Goal: Information Seeking & Learning: Learn about a topic

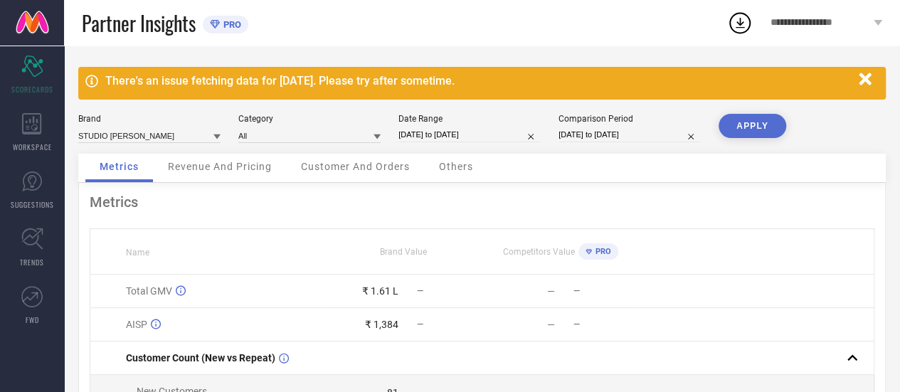
select select "7"
select select "2025"
select select "8"
select select "2025"
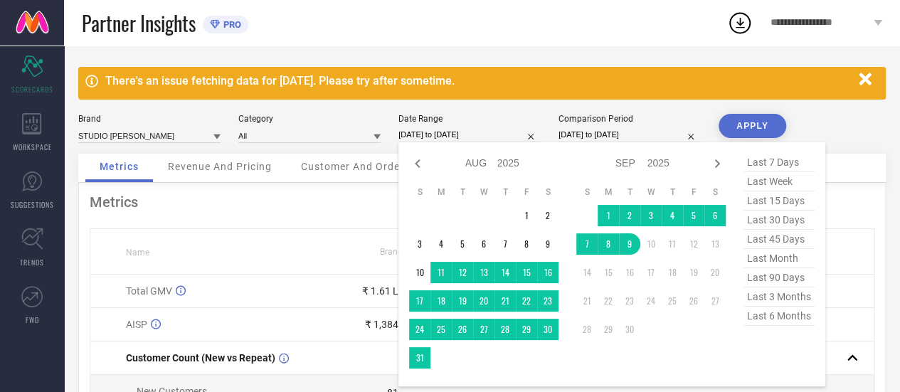
click at [431, 133] on input "[DATE] to [DATE]" at bounding box center [469, 134] width 142 height 15
click at [422, 166] on icon at bounding box center [417, 163] width 17 height 17
select select "6"
select select "2025"
select select "7"
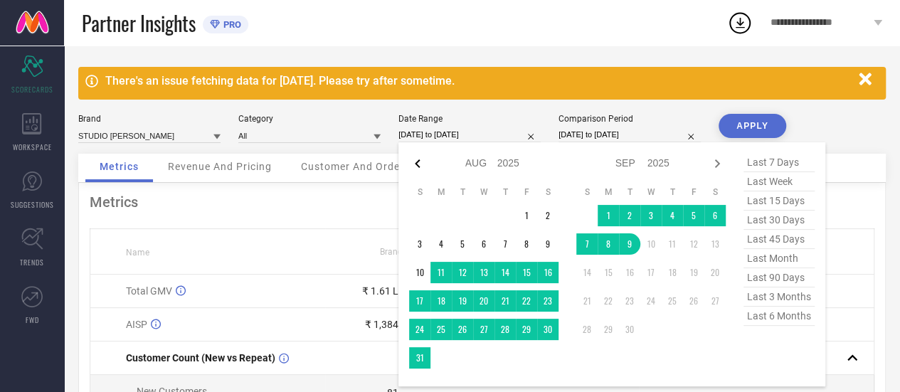
select select "2025"
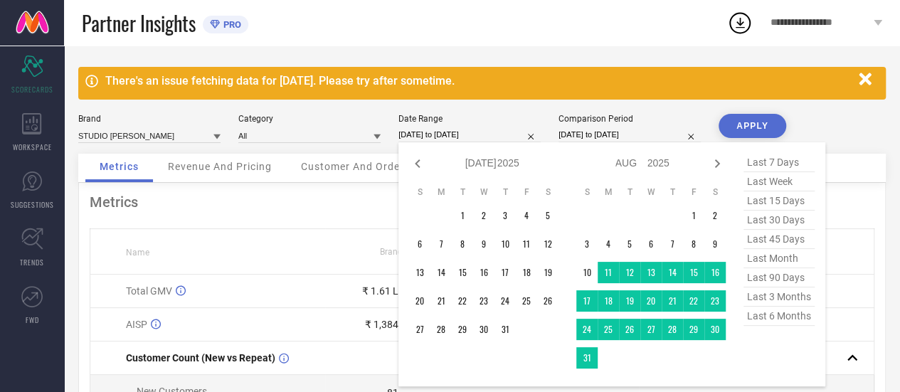
click at [422, 166] on icon at bounding box center [417, 163] width 17 height 17
select select "5"
select select "2025"
select select "6"
select select "2025"
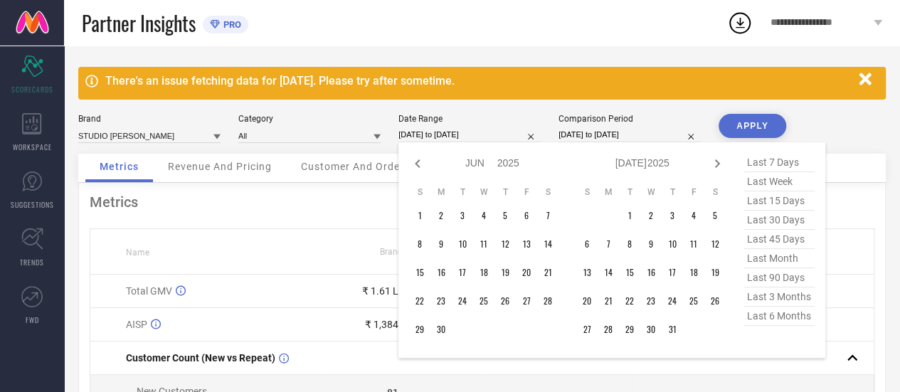
click at [422, 166] on icon at bounding box center [417, 163] width 17 height 17
select select "4"
select select "2025"
select select "5"
select select "2025"
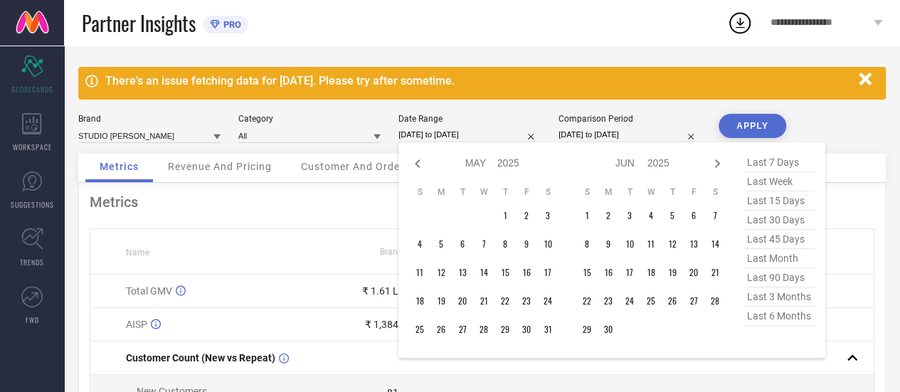
click at [422, 166] on icon at bounding box center [417, 163] width 17 height 17
select select "3"
select select "2025"
select select "4"
select select "2025"
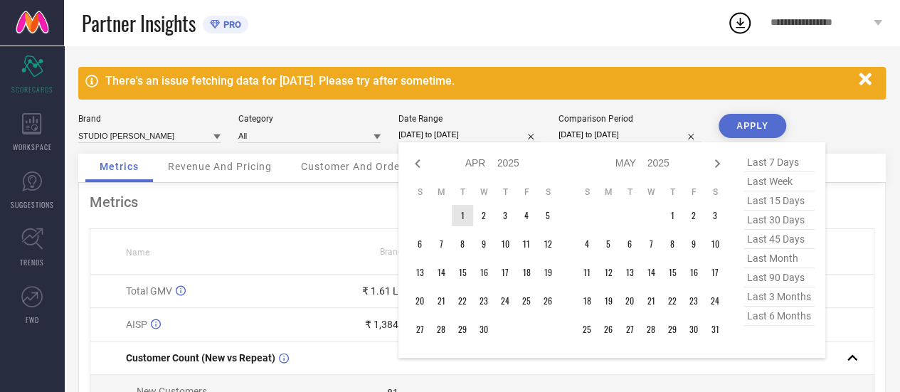
type input "After [DATE]"
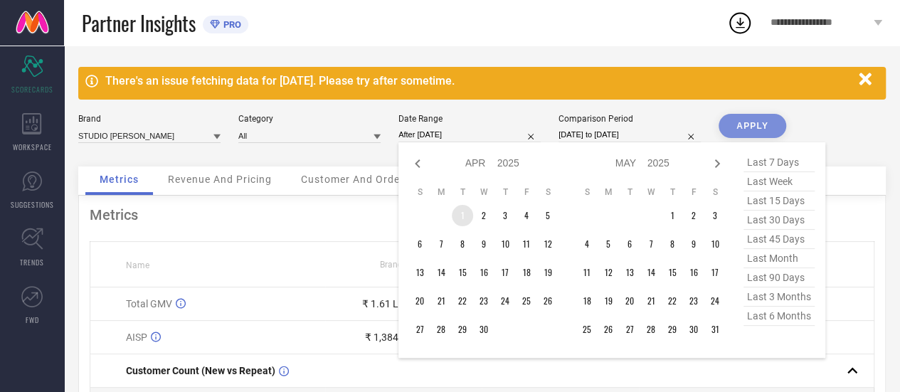
click at [465, 218] on td "1" at bounding box center [462, 215] width 21 height 21
click at [715, 159] on icon at bounding box center [716, 163] width 17 height 17
select select "4"
select select "2025"
select select "5"
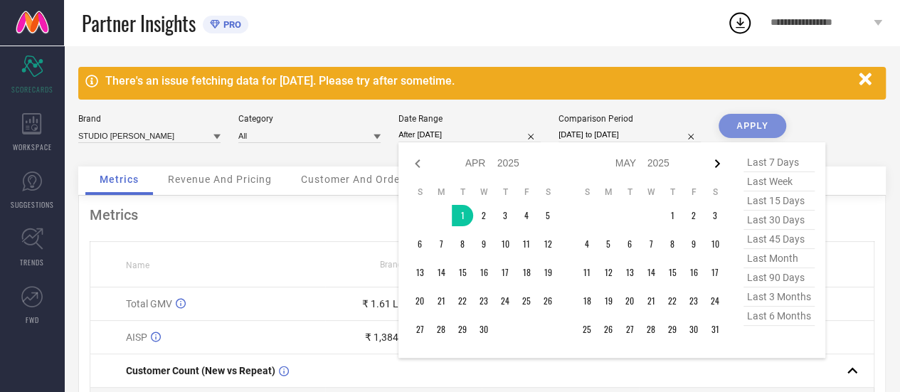
select select "2025"
click at [715, 159] on icon at bounding box center [716, 163] width 17 height 17
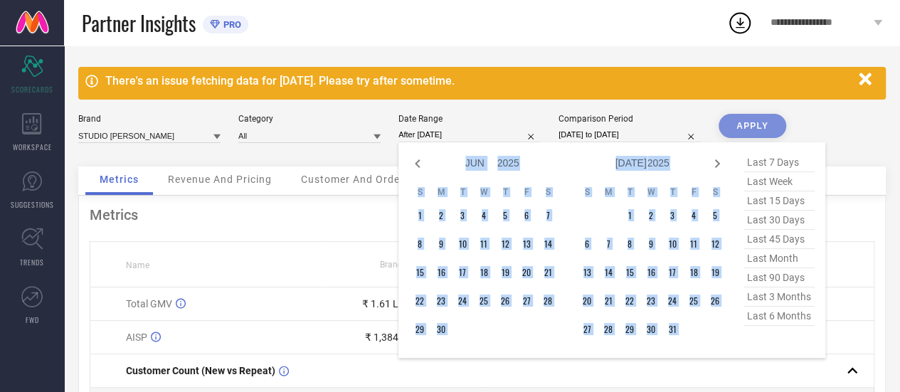
click at [715, 159] on icon at bounding box center [716, 163] width 17 height 17
select select "6"
select select "2025"
select select "7"
select select "2025"
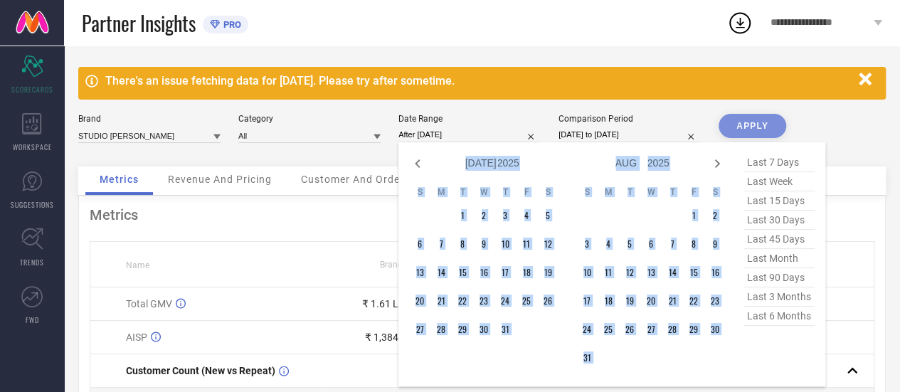
click at [715, 159] on icon at bounding box center [716, 163] width 17 height 17
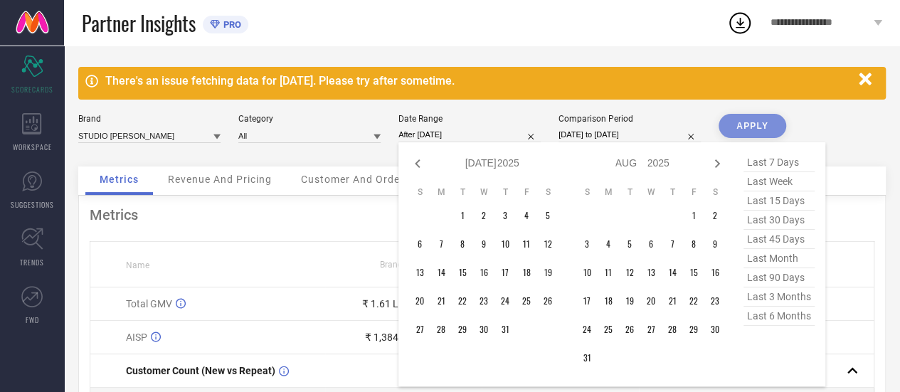
select select "7"
select select "2025"
select select "8"
select select "2025"
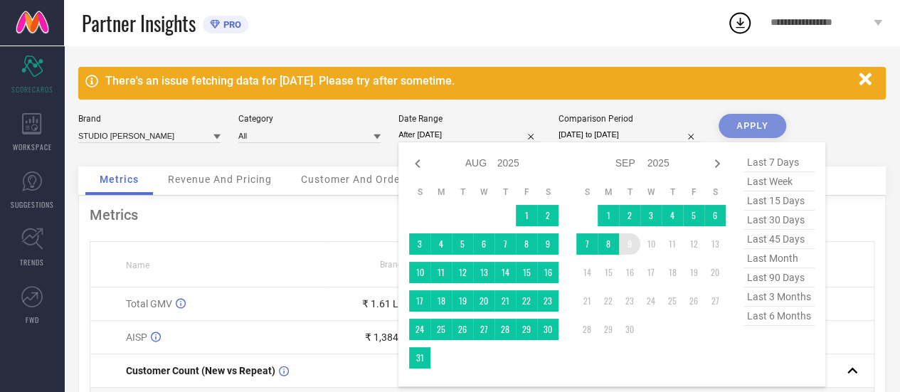
type input "[DATE] to [DATE]"
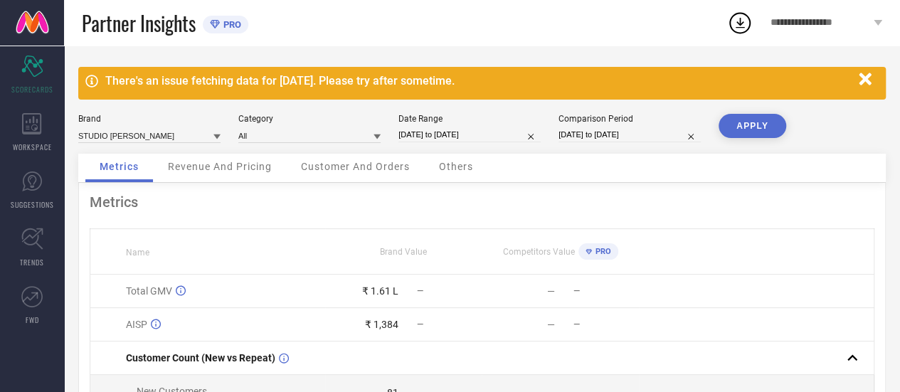
click at [755, 127] on button "APPLY" at bounding box center [752, 126] width 68 height 24
click at [31, 136] on div "WORKSPACE" at bounding box center [32, 132] width 64 height 57
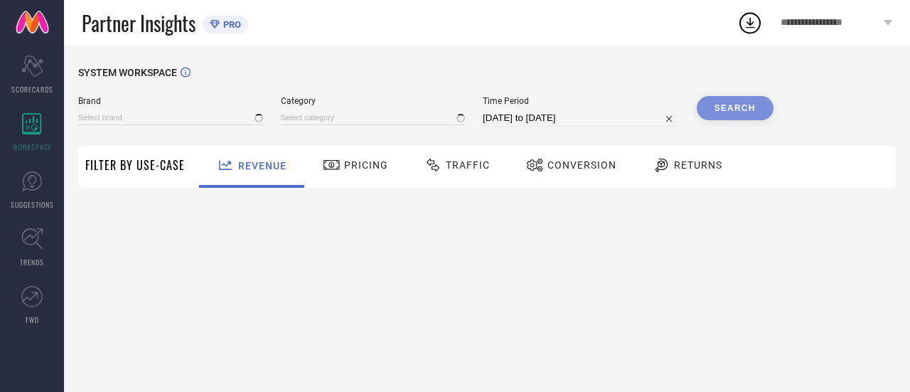
type input "STUDIO [PERSON_NAME]"
type input "All"
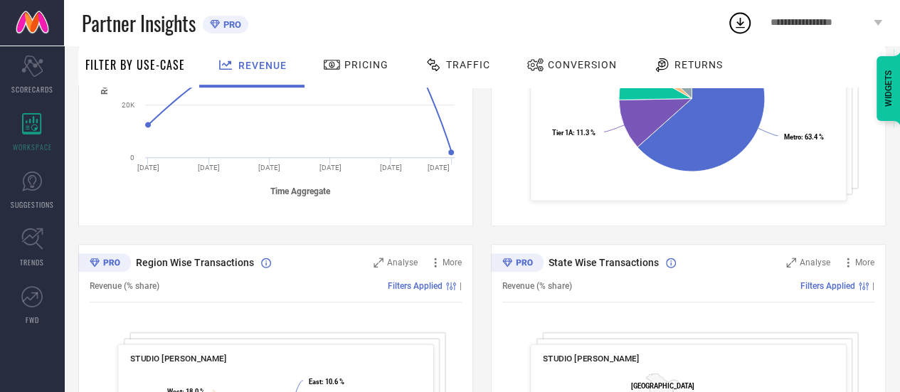
scroll to position [370, 0]
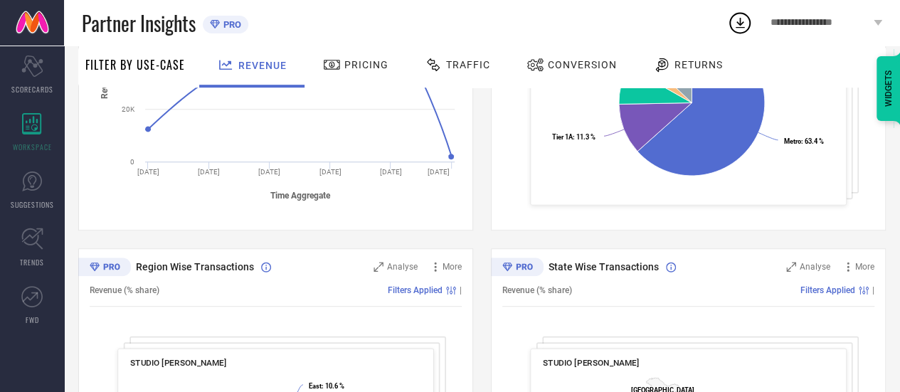
click at [332, 55] on div "Pricing" at bounding box center [355, 65] width 73 height 24
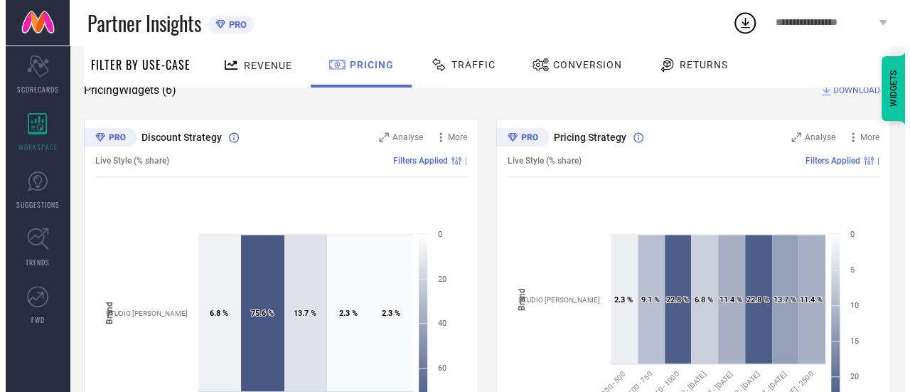
scroll to position [115, 0]
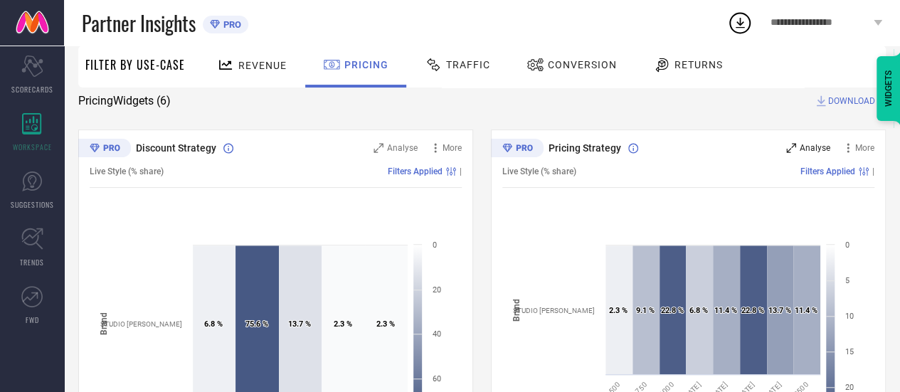
click at [796, 151] on div "Analyse" at bounding box center [808, 148] width 44 height 14
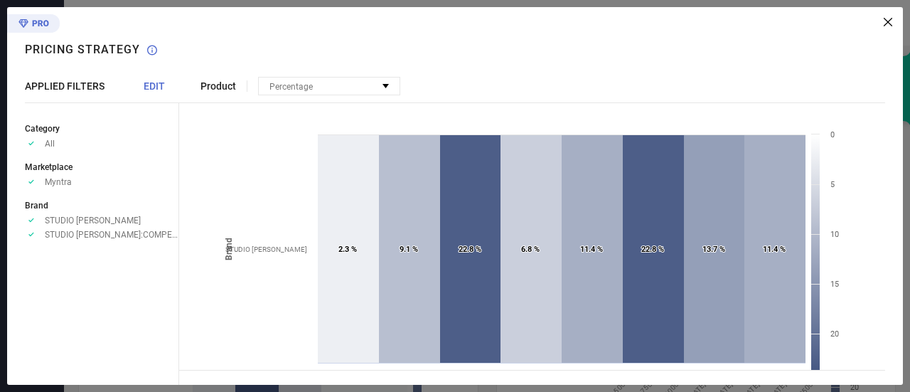
click at [65, 237] on span "STUDIO [PERSON_NAME]:COMPETITORS" at bounding box center [112, 235] width 134 height 10
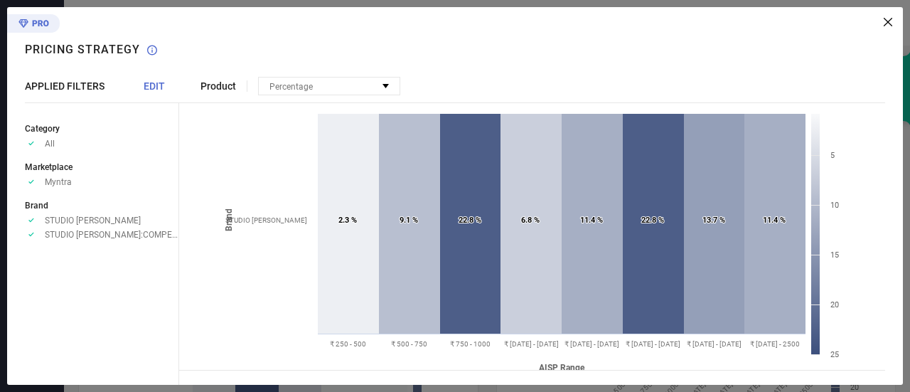
scroll to position [0, 0]
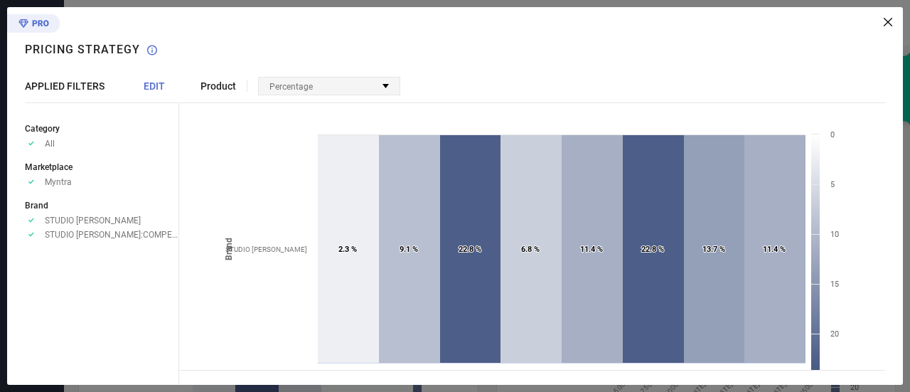
click at [287, 90] on span "Percentage" at bounding box center [291, 87] width 43 height 10
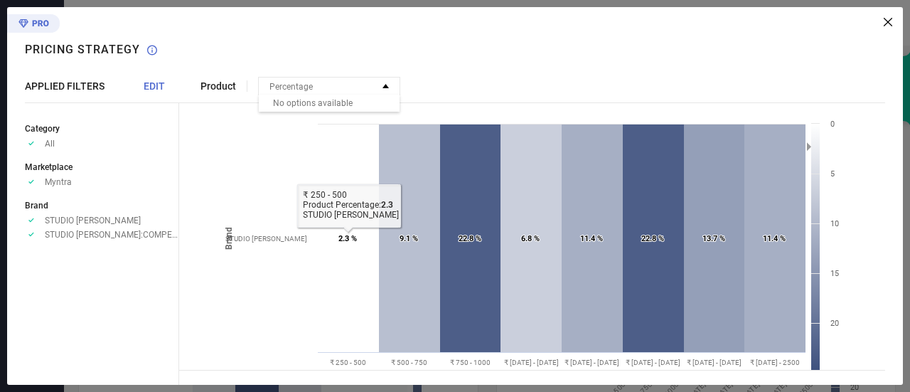
scroll to position [55, 0]
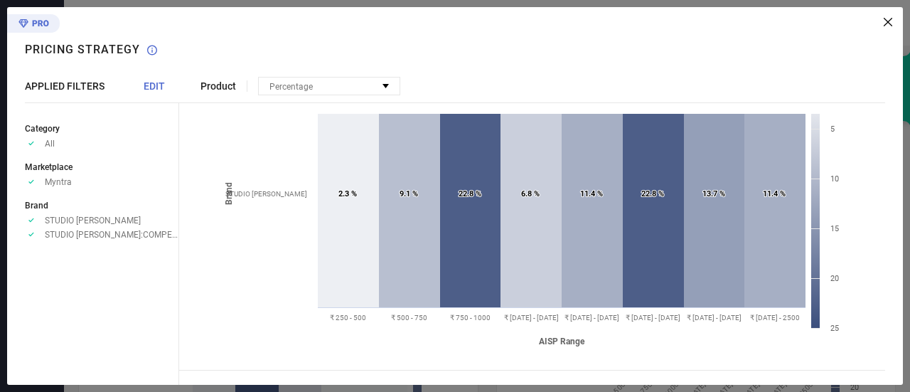
click at [218, 87] on span "Product" at bounding box center [219, 85] width 36 height 11
click at [152, 87] on span "EDIT" at bounding box center [154, 85] width 21 height 11
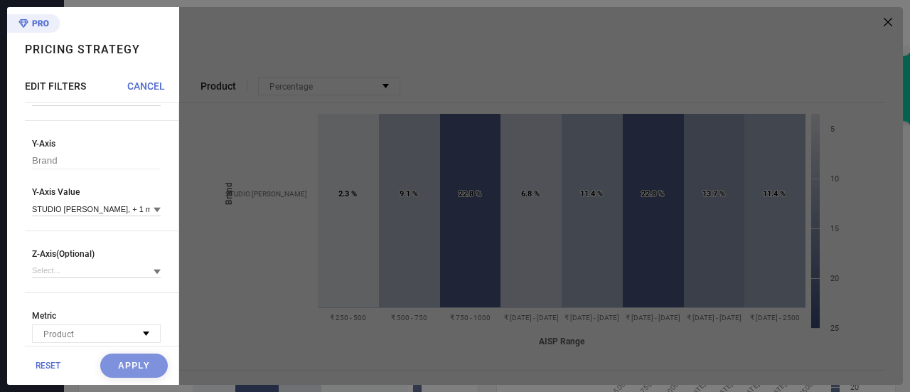
scroll to position [118, 0]
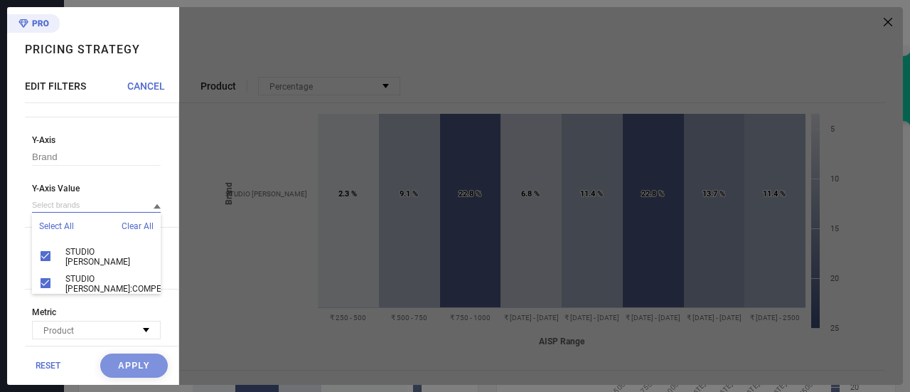
click at [92, 207] on input at bounding box center [96, 205] width 129 height 15
click at [47, 257] on div "STUDIO [PERSON_NAME]" at bounding box center [96, 257] width 129 height 34
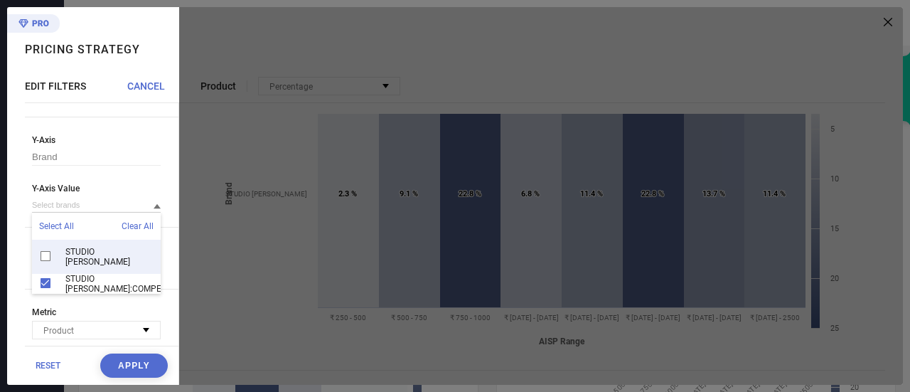
scroll to position [18, 0]
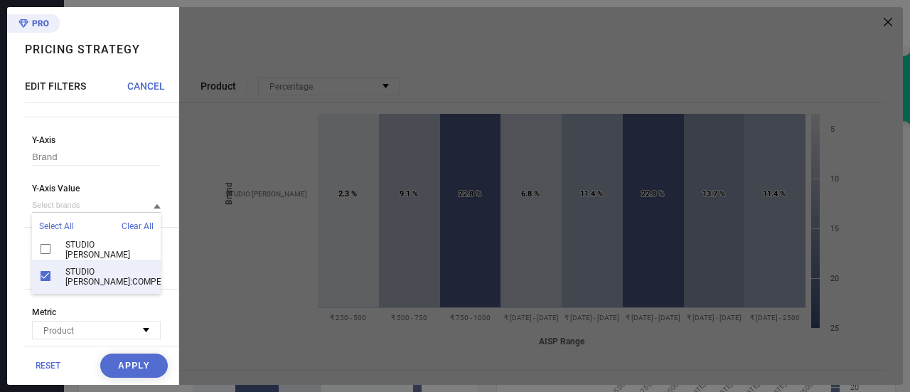
click at [0, 257] on div "Pricing Strategy EDIT FILTERS CANCEL Axes X-Axis AISP Range X-Axis Value Y-Axis…" at bounding box center [455, 196] width 910 height 392
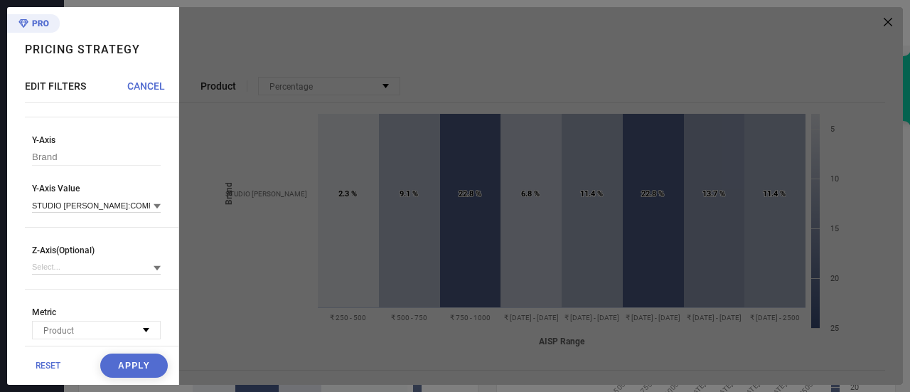
click at [109, 267] on div at bounding box center [96, 267] width 129 height 16
click at [109, 267] on input at bounding box center [96, 267] width 129 height 15
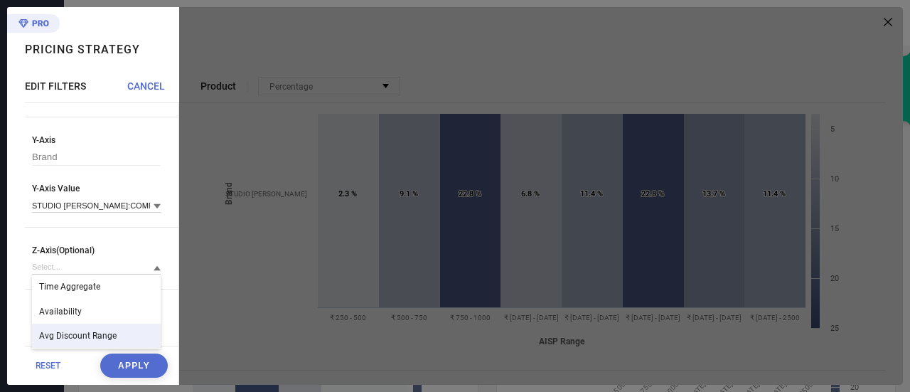
click at [122, 365] on button "Apply" at bounding box center [134, 365] width 68 height 24
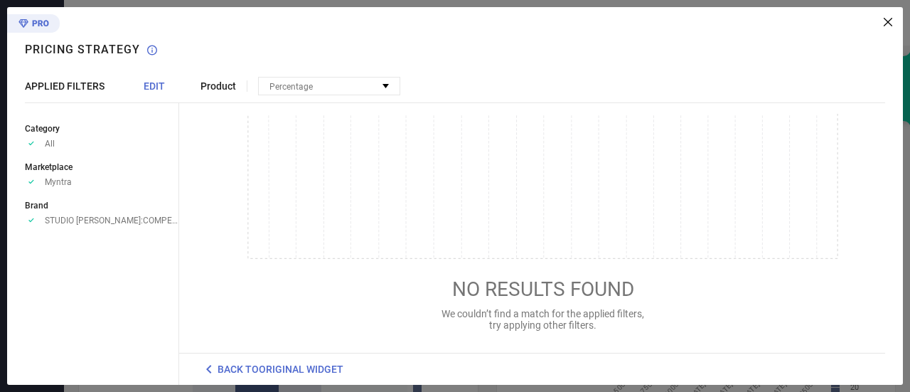
scroll to position [0, 0]
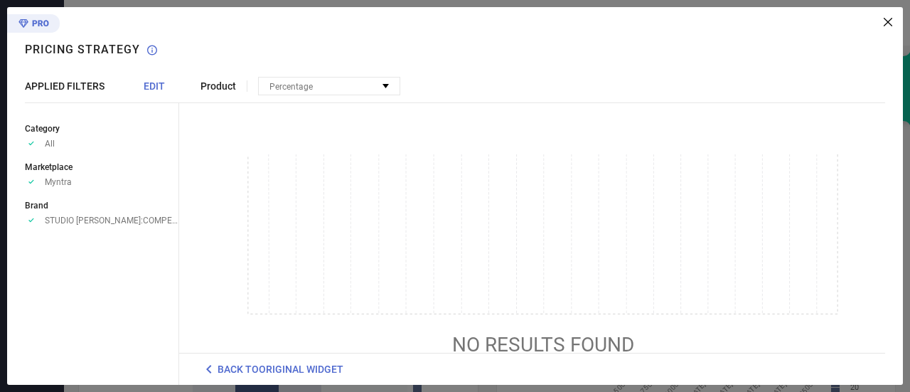
click at [82, 224] on span "STUDIO [PERSON_NAME]:COMPETITORS" at bounding box center [112, 220] width 134 height 10
click at [162, 86] on span "EDIT" at bounding box center [154, 85] width 21 height 11
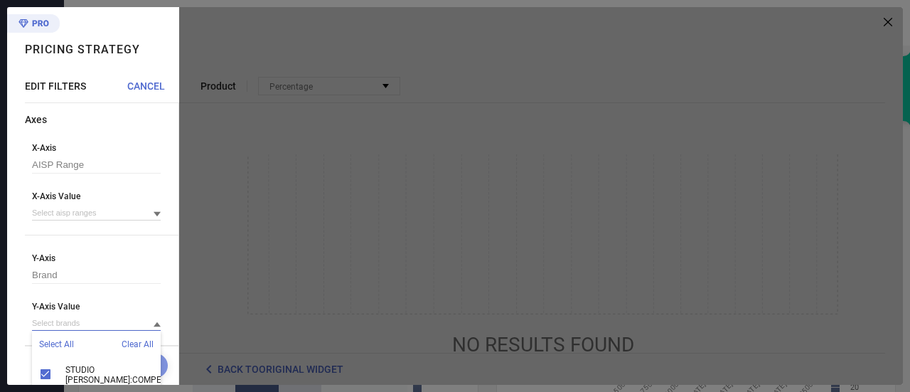
click at [58, 322] on input at bounding box center [96, 323] width 129 height 15
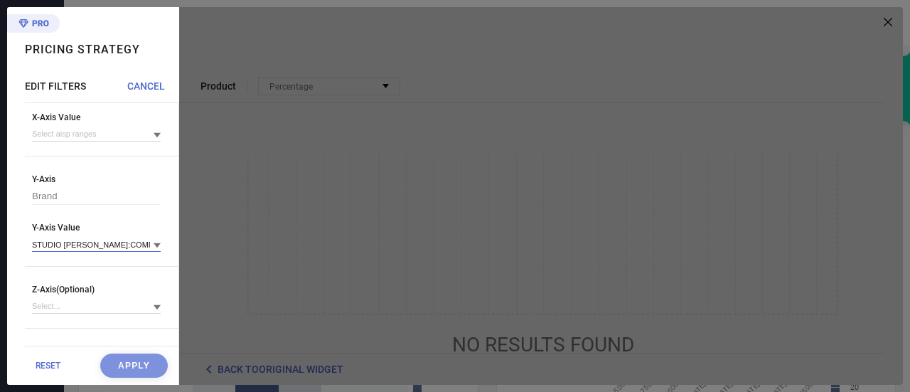
scroll to position [80, 0]
click at [81, 250] on input at bounding box center [96, 242] width 129 height 15
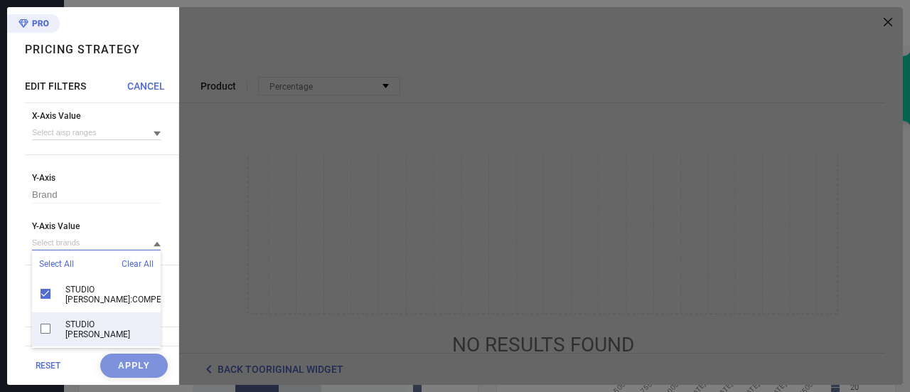
scroll to position [11, 0]
click at [44, 318] on div "STUDIO [PERSON_NAME]" at bounding box center [96, 329] width 129 height 34
click at [102, 368] on button "Apply" at bounding box center [134, 365] width 68 height 24
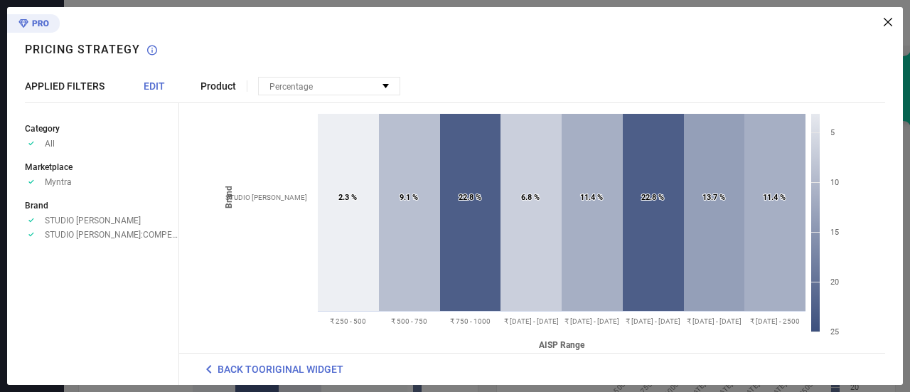
scroll to position [73, 0]
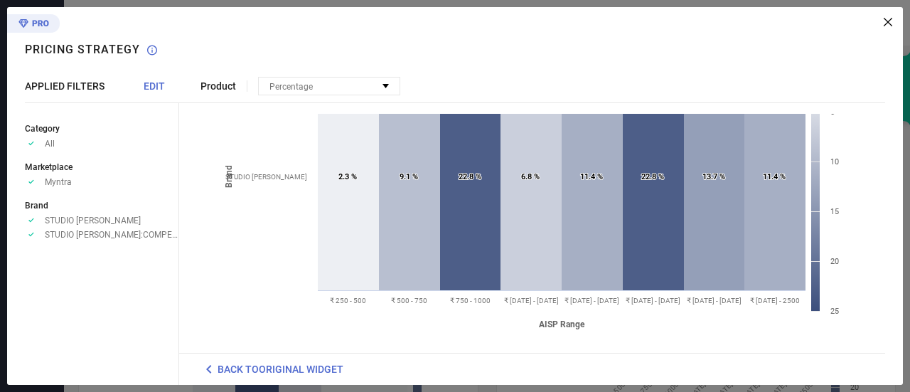
click at [146, 93] on div "APPLIED FILTERS EDIT Category Approve /Deselected All Marketplace Approve /Dese…" at bounding box center [102, 232] width 154 height 304
click at [154, 85] on span "EDIT" at bounding box center [154, 85] width 21 height 11
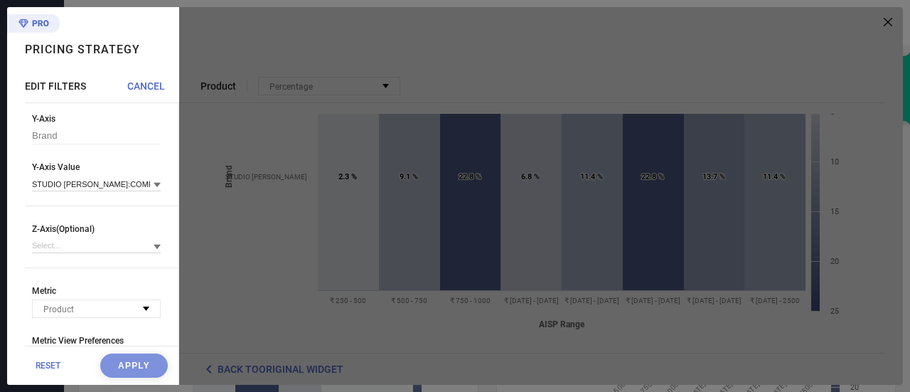
scroll to position [143, 0]
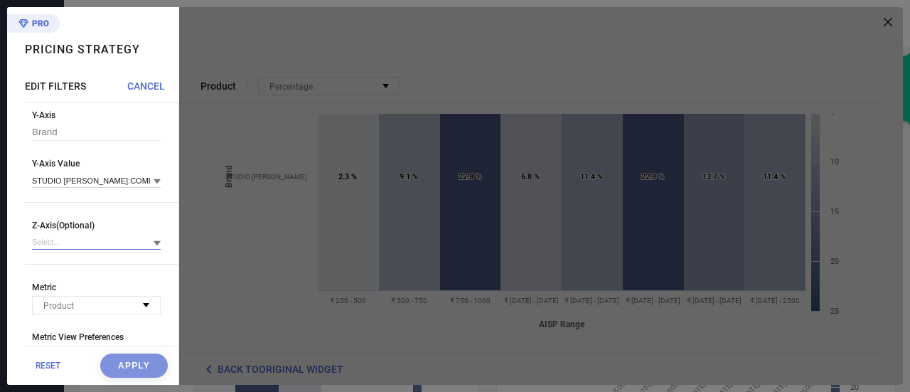
click at [109, 245] on input at bounding box center [96, 242] width 129 height 15
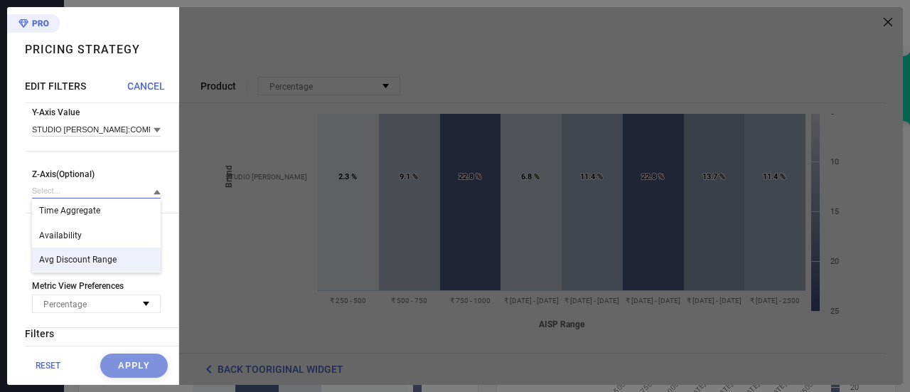
scroll to position [200, 0]
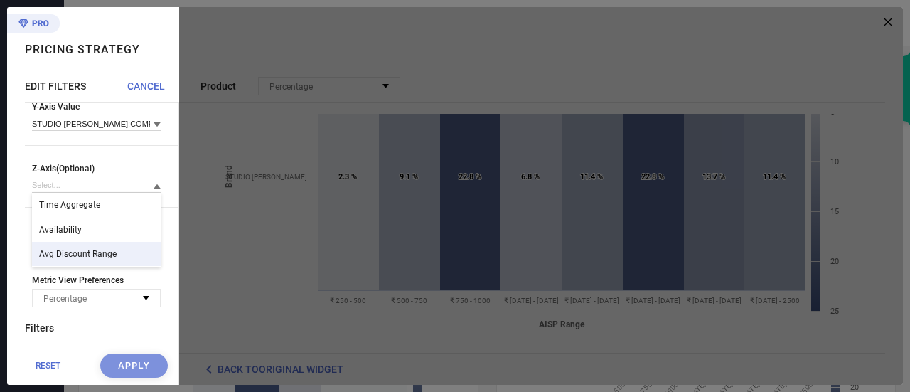
click at [87, 306] on div "Percentage" at bounding box center [68, 298] width 50 height 15
click at [95, 250] on div "Product" at bounding box center [96, 248] width 127 height 17
click at [105, 186] on input at bounding box center [96, 185] width 129 height 15
click at [72, 259] on span "Avg Discount Range" at bounding box center [78, 254] width 78 height 10
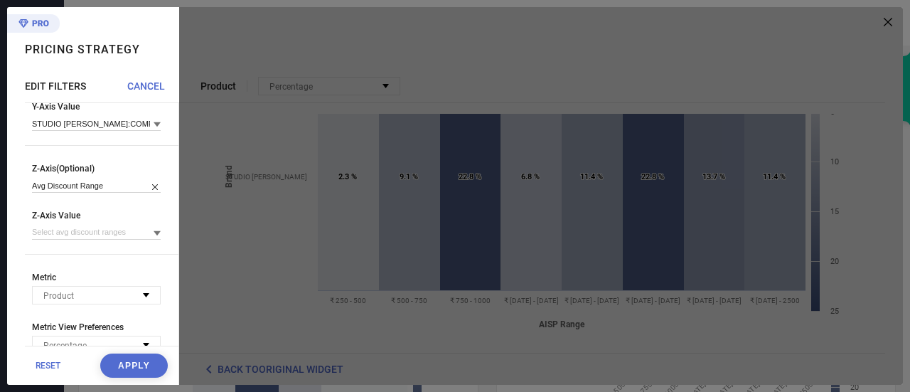
click at [126, 363] on button "Apply" at bounding box center [134, 365] width 68 height 24
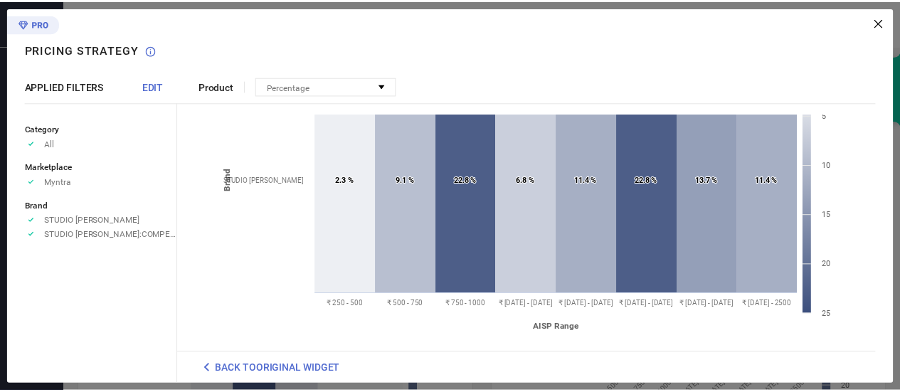
scroll to position [73, 0]
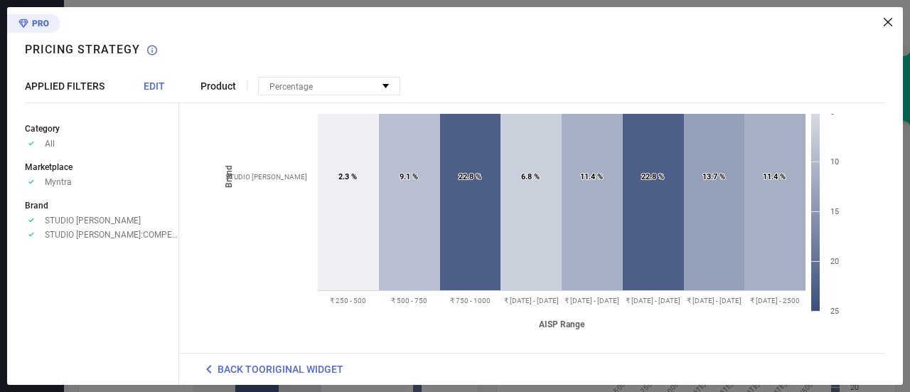
click at [887, 19] on icon at bounding box center [888, 22] width 9 height 9
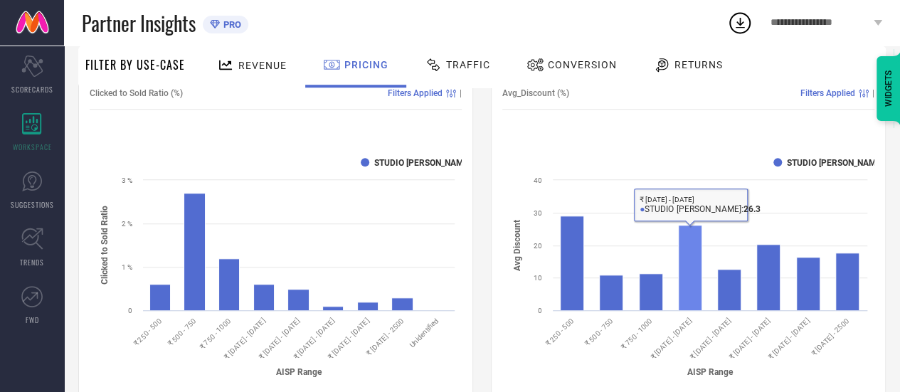
scroll to position [447, 0]
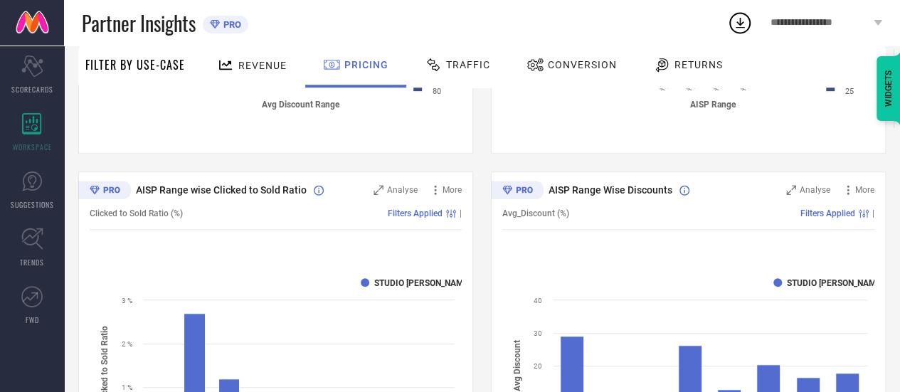
click at [742, 190] on div "AISP Range Wise Discounts" at bounding box center [647, 190] width 248 height 14
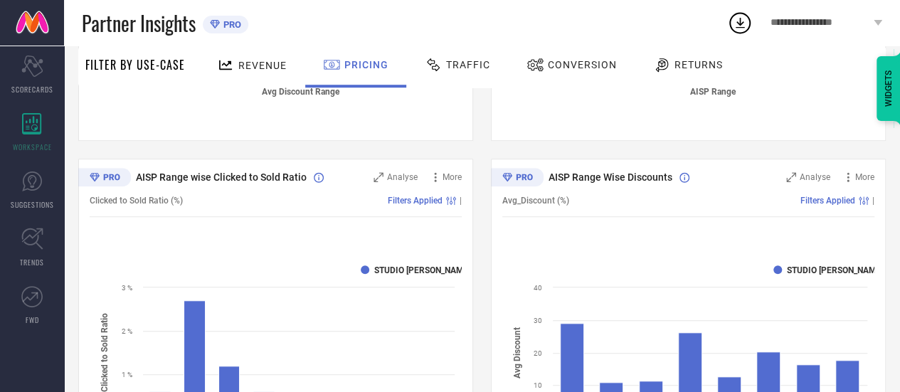
scroll to position [459, 0]
click at [467, 72] on div "Traffic" at bounding box center [457, 65] width 73 height 24
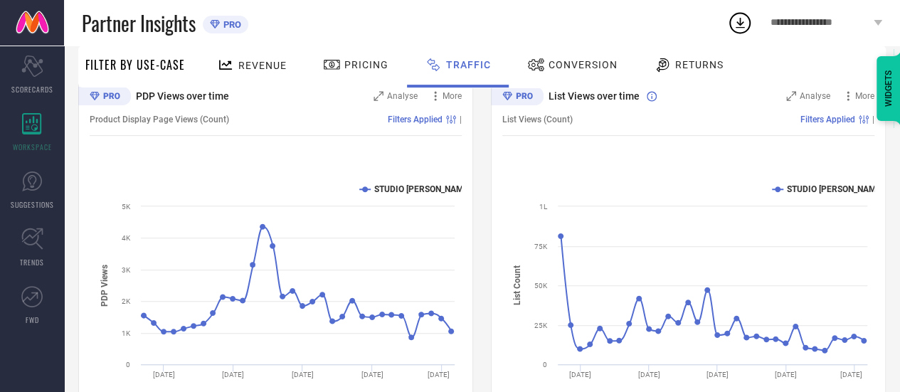
scroll to position [164, 0]
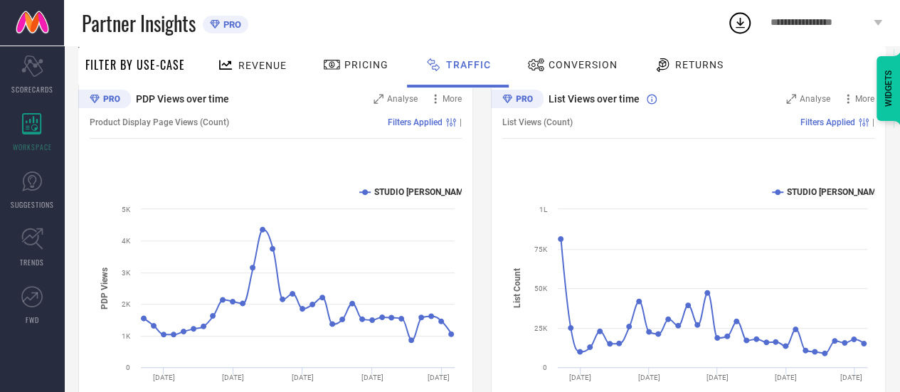
click at [561, 63] on span "Conversion" at bounding box center [582, 64] width 69 height 11
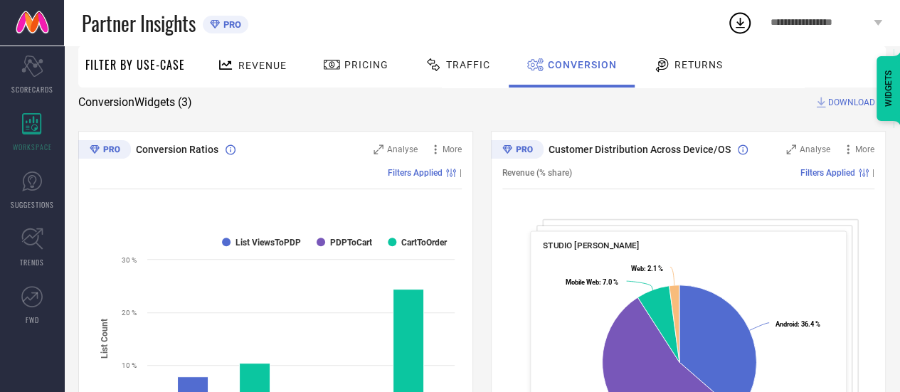
scroll to position [107, 0]
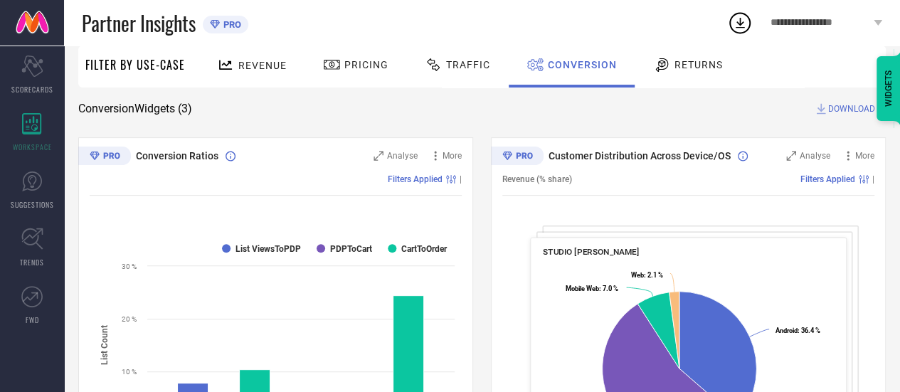
click at [668, 68] on div at bounding box center [663, 64] width 21 height 17
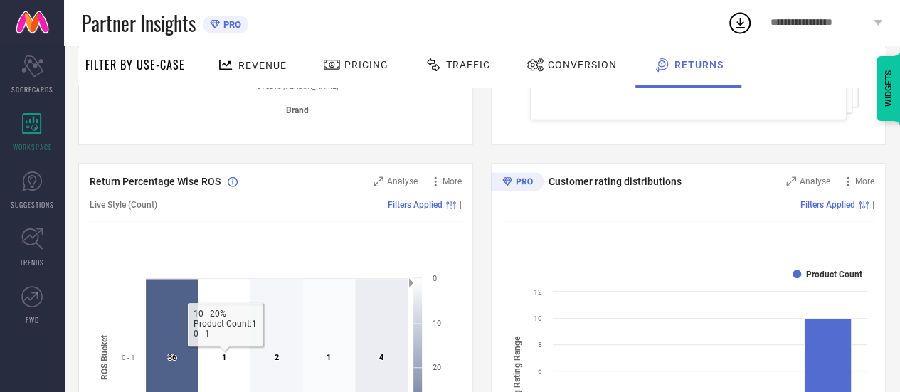
scroll to position [454, 0]
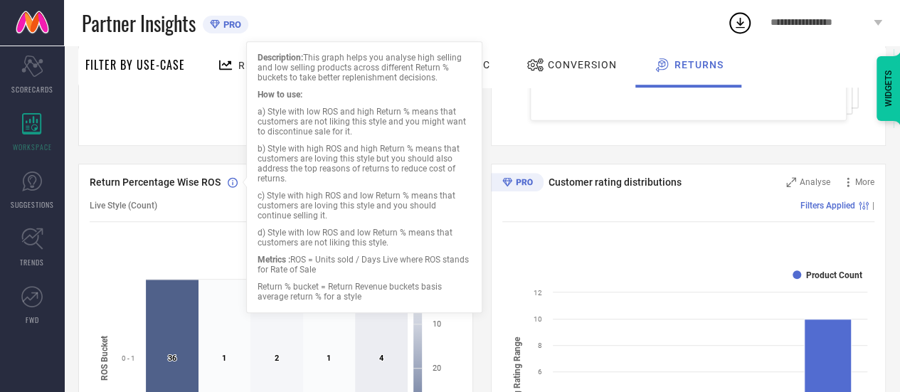
drag, startPoint x: 309, startPoint y: 153, endPoint x: 418, endPoint y: 181, distance: 113.2
click at [418, 181] on div "b) Style with high ROS and high Return % means that customers are loving this s…" at bounding box center [363, 164] width 213 height 40
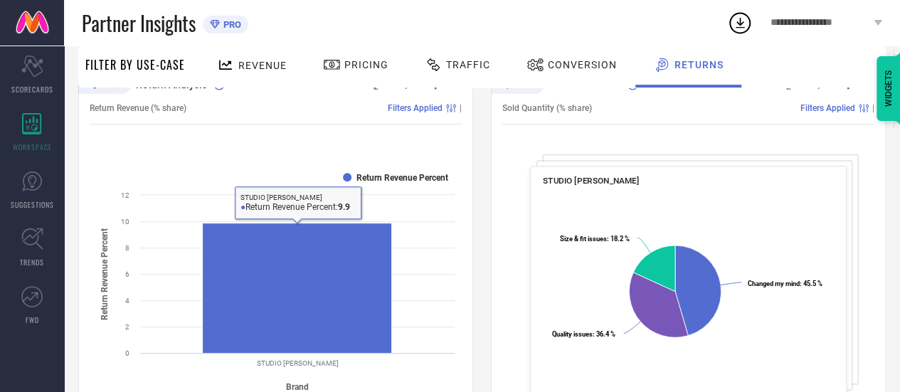
scroll to position [0, 0]
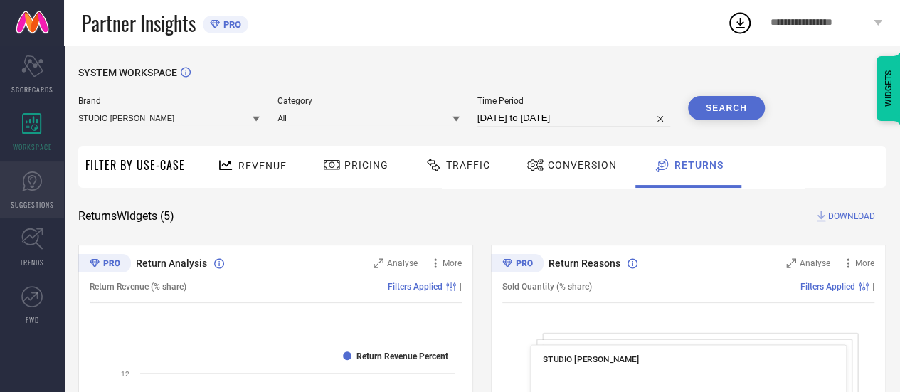
click at [44, 188] on link "SUGGESTIONS" at bounding box center [32, 189] width 64 height 57
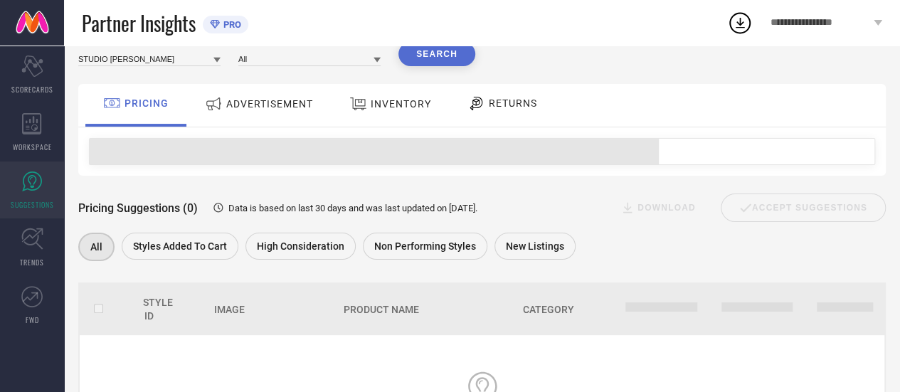
scroll to position [3, 0]
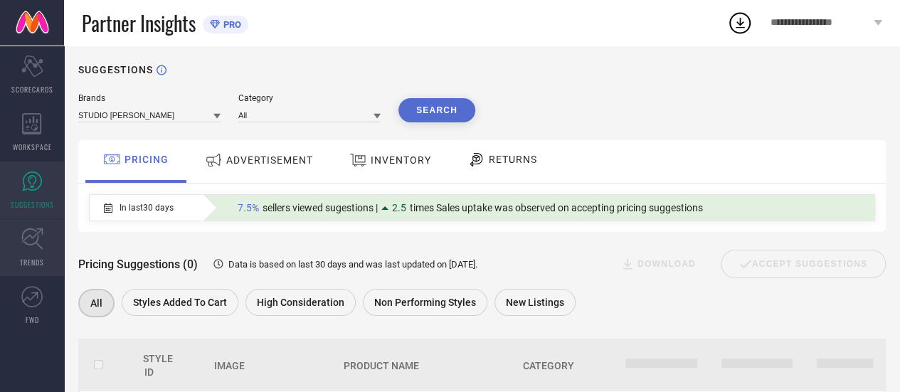
click at [48, 229] on link "TRENDS" at bounding box center [32, 247] width 64 height 57
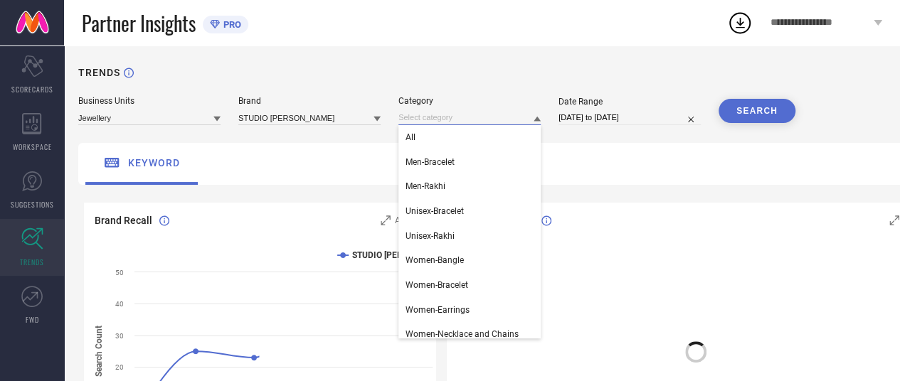
click at [459, 117] on input at bounding box center [469, 117] width 142 height 15
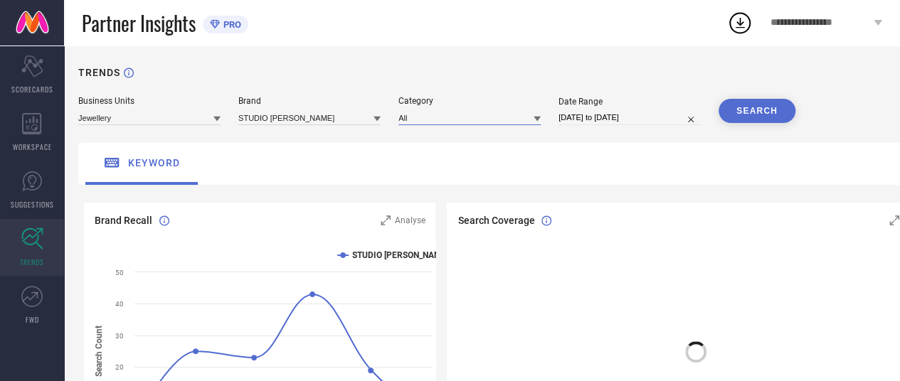
click at [459, 117] on input at bounding box center [469, 117] width 142 height 15
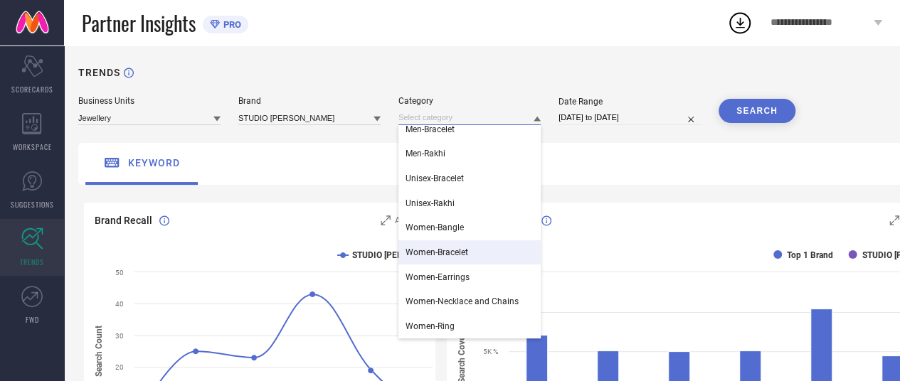
scroll to position [33, 0]
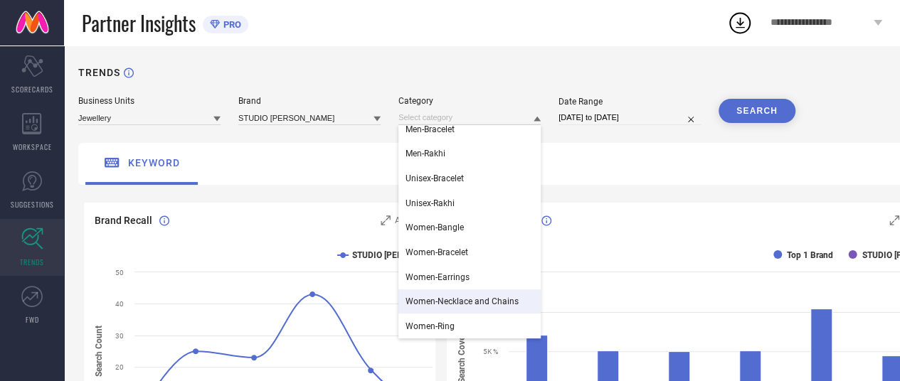
click at [466, 299] on span "Women-Necklace and Chains" at bounding box center [461, 302] width 113 height 10
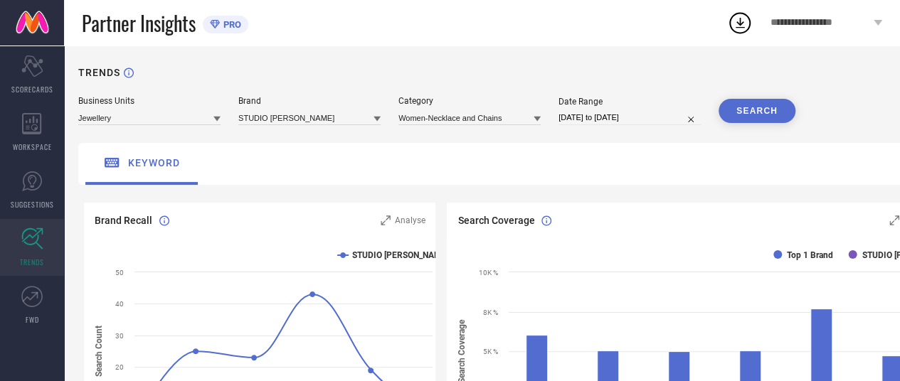
click at [757, 116] on button "SEARCH" at bounding box center [756, 111] width 77 height 24
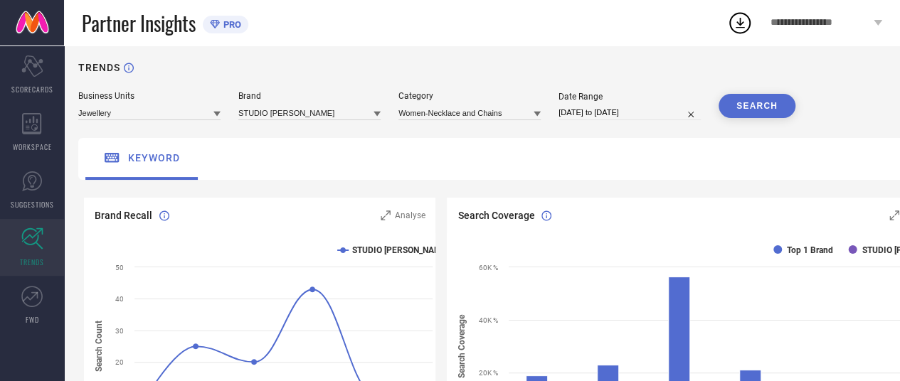
scroll to position [2, 0]
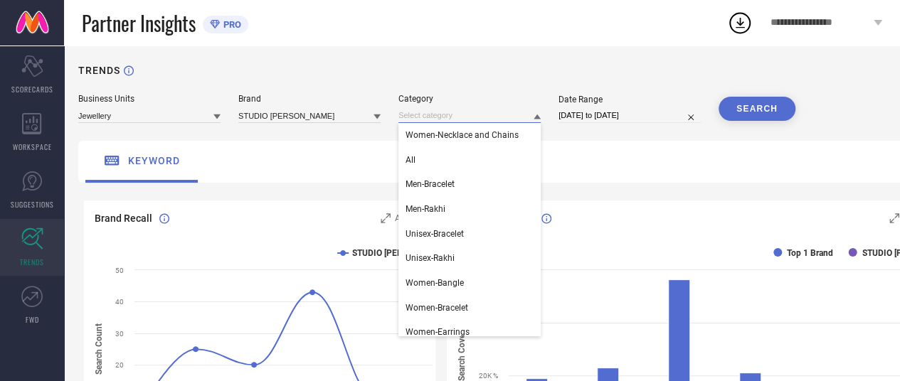
click at [495, 117] on input at bounding box center [469, 115] width 142 height 15
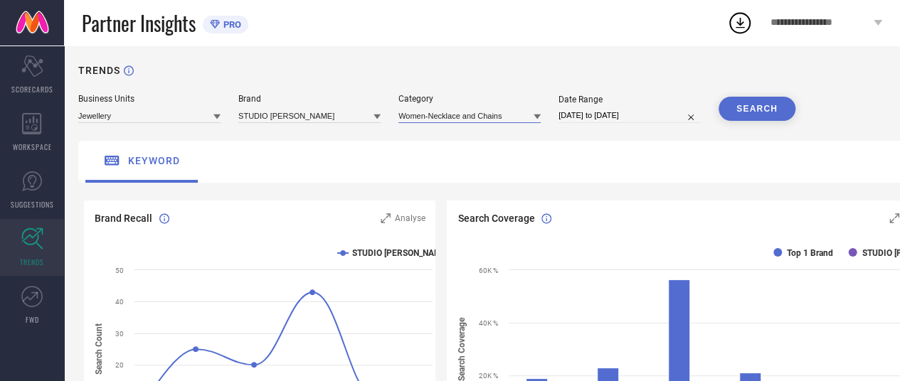
click at [464, 115] on input at bounding box center [469, 115] width 142 height 15
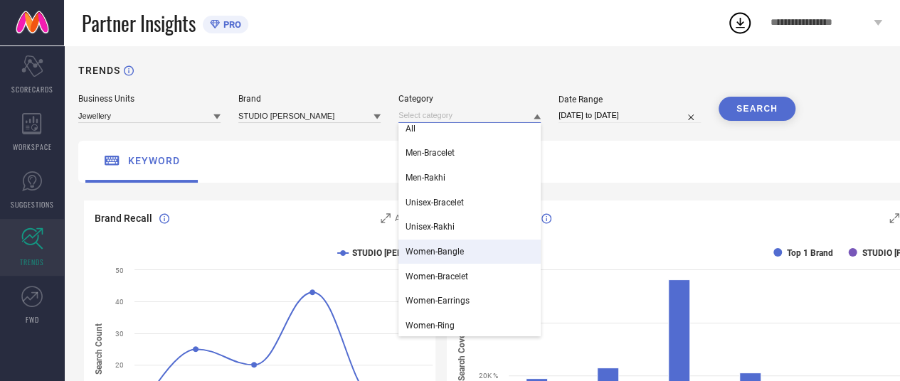
scroll to position [33, 0]
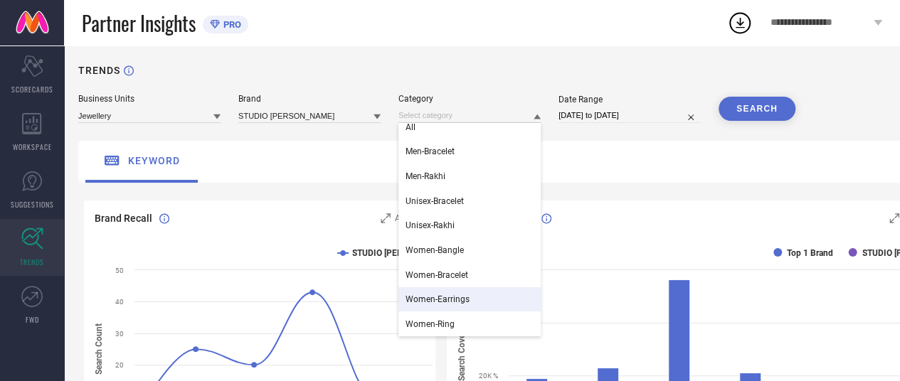
click at [452, 308] on div "Women-Earrings" at bounding box center [469, 299] width 142 height 24
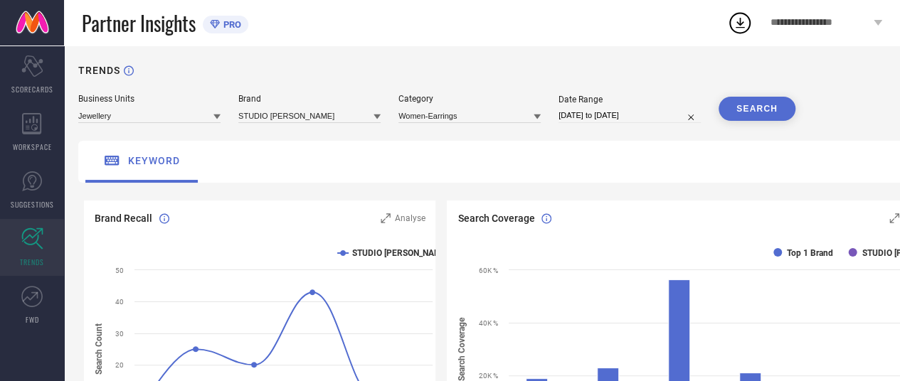
click at [765, 102] on button "SEARCH" at bounding box center [756, 109] width 77 height 24
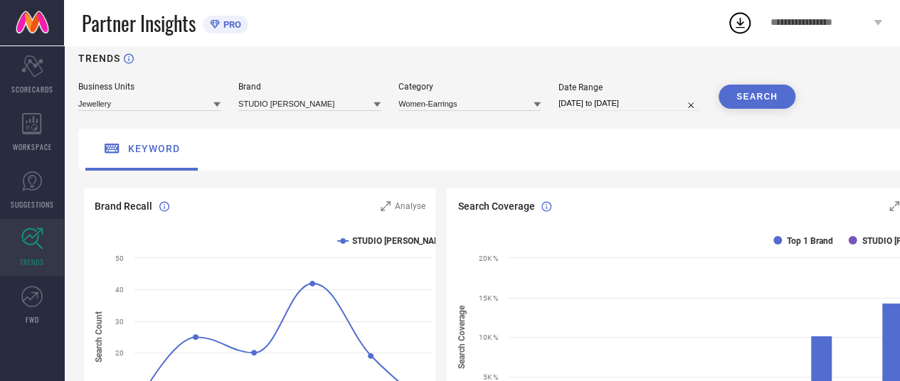
scroll to position [0, 0]
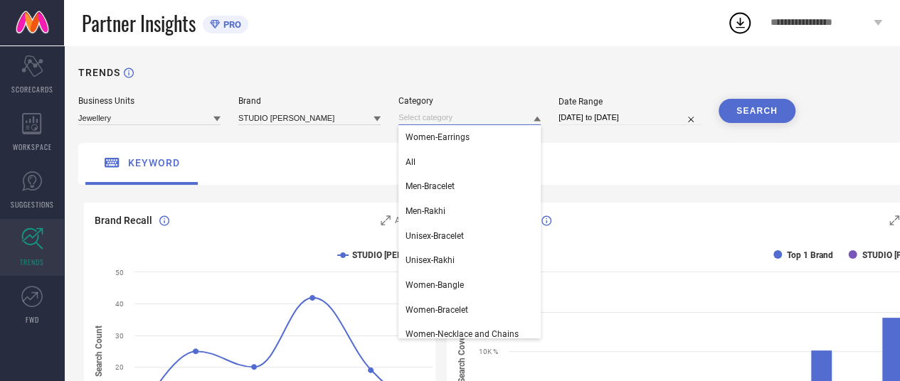
click at [491, 113] on input at bounding box center [469, 117] width 142 height 15
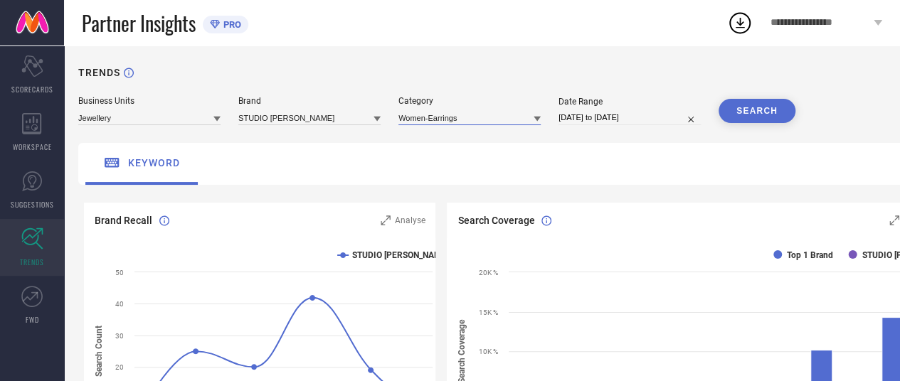
click at [429, 119] on input at bounding box center [469, 117] width 142 height 15
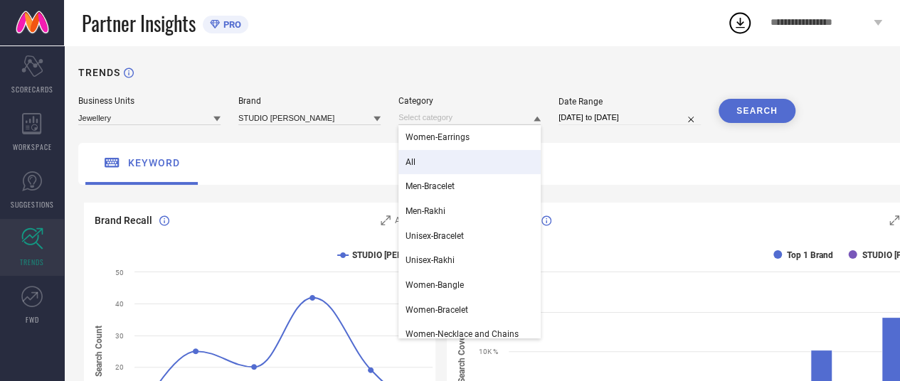
click at [417, 156] on div "All" at bounding box center [469, 162] width 142 height 24
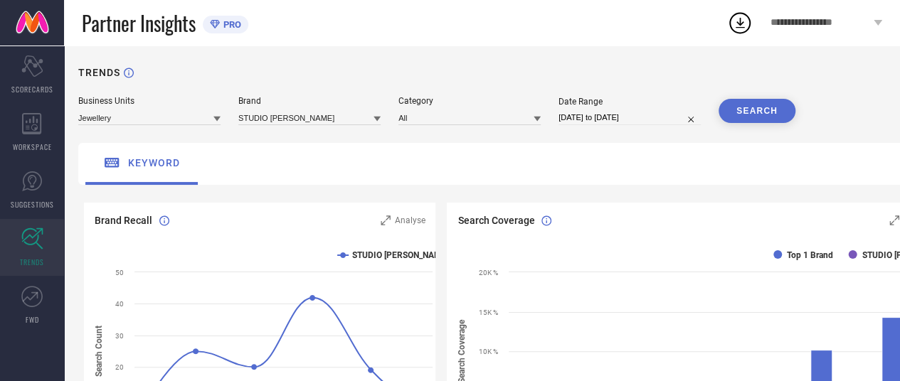
click at [732, 112] on button "SEARCH" at bounding box center [756, 111] width 77 height 24
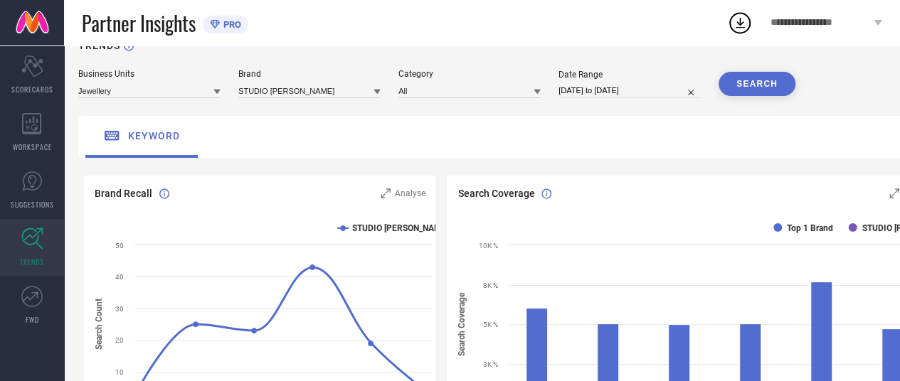
scroll to position [24, 0]
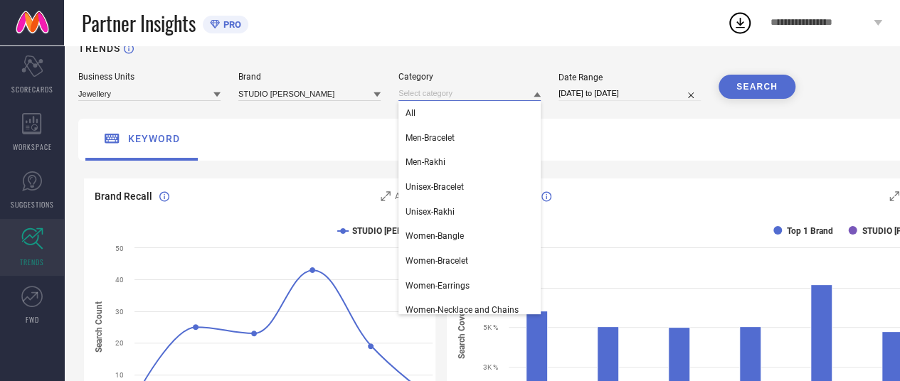
click at [453, 94] on input at bounding box center [469, 93] width 142 height 15
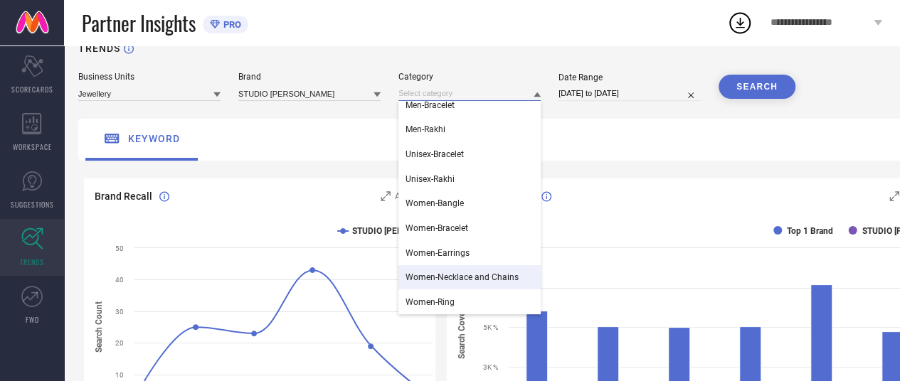
scroll to position [33, 0]
click at [470, 276] on span "Women-Necklace and Chains" at bounding box center [461, 277] width 113 height 10
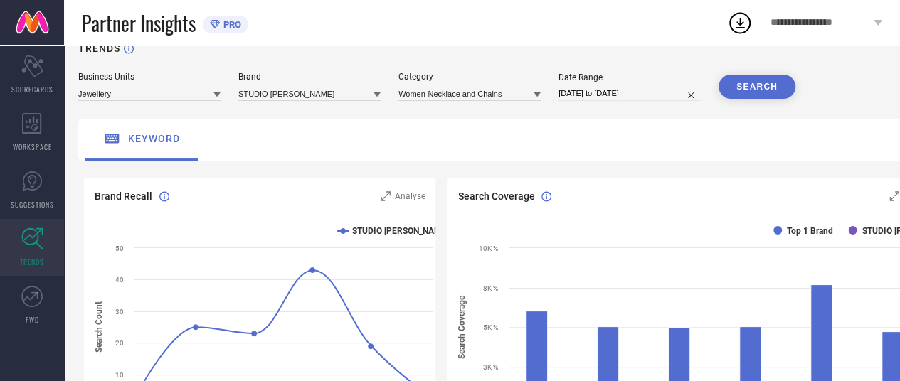
click at [764, 86] on button "SEARCH" at bounding box center [756, 87] width 77 height 24
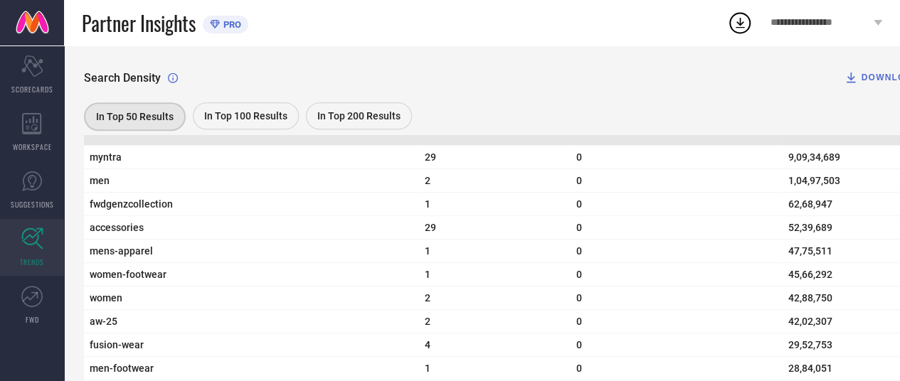
scroll to position [506, 0]
